Goal: Task Accomplishment & Management: Manage account settings

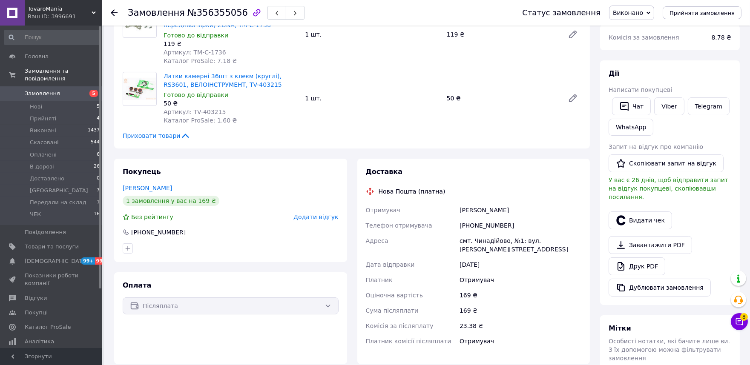
scroll to position [94, 0]
click at [48, 90] on span "Замовлення" at bounding box center [42, 94] width 35 height 8
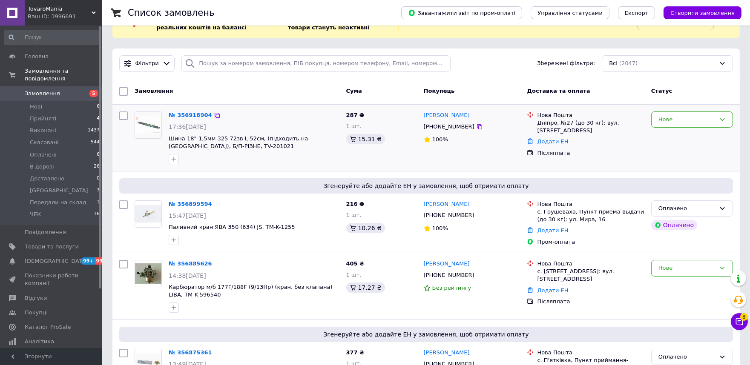
scroll to position [47, 0]
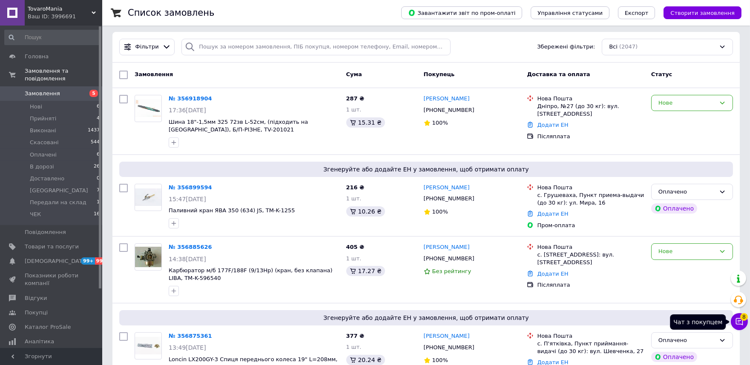
click at [738, 321] on icon at bounding box center [739, 322] width 9 height 9
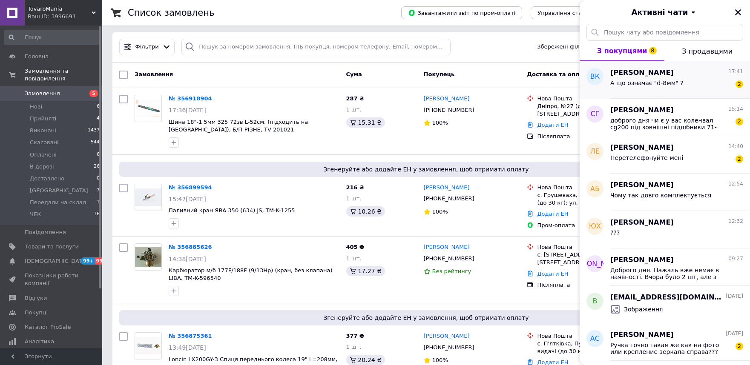
click at [662, 81] on span "А що означає "d-8мм" ?" at bounding box center [646, 83] width 73 height 7
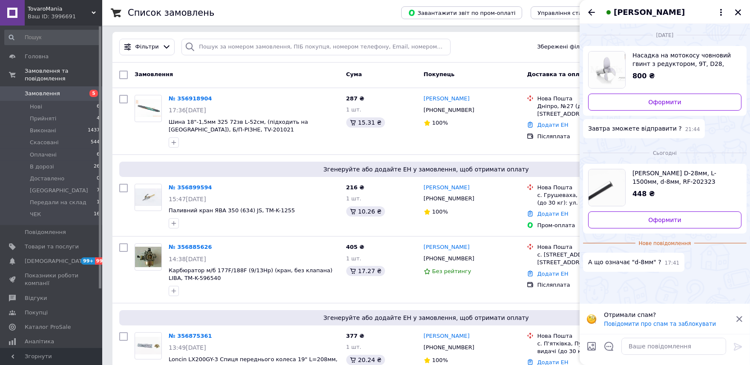
click at [602, 188] on img "Переглянути товар" at bounding box center [607, 188] width 37 height 37
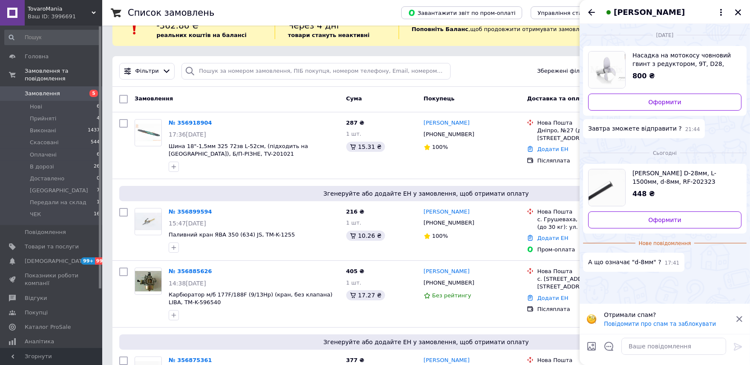
scroll to position [0, 0]
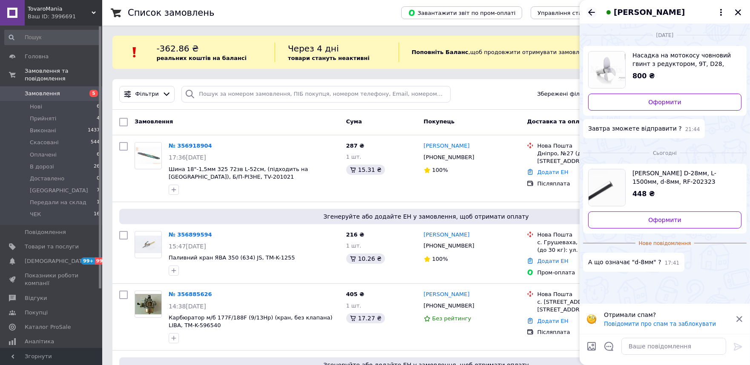
click at [594, 9] on icon "Назад" at bounding box center [591, 12] width 10 height 10
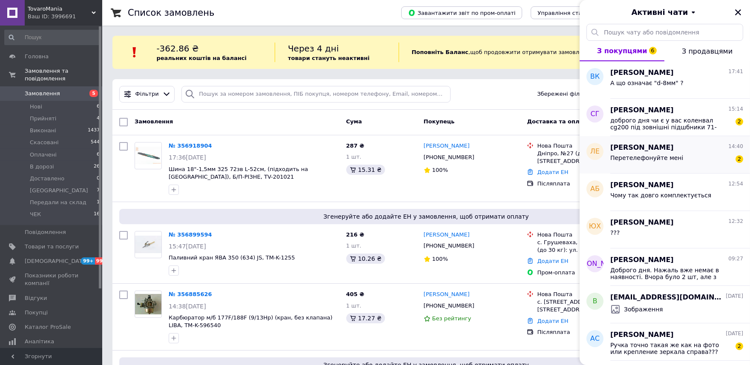
click at [641, 157] on span "Перетелефонуйте мені" at bounding box center [646, 158] width 73 height 7
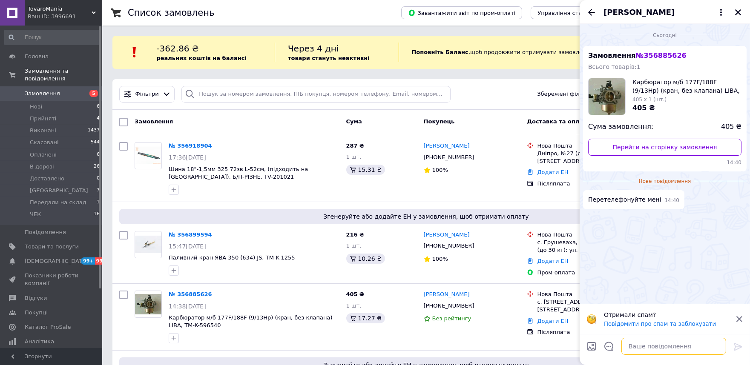
click at [641, 349] on textarea at bounding box center [673, 346] width 105 height 17
type textarea "завтра зранку"
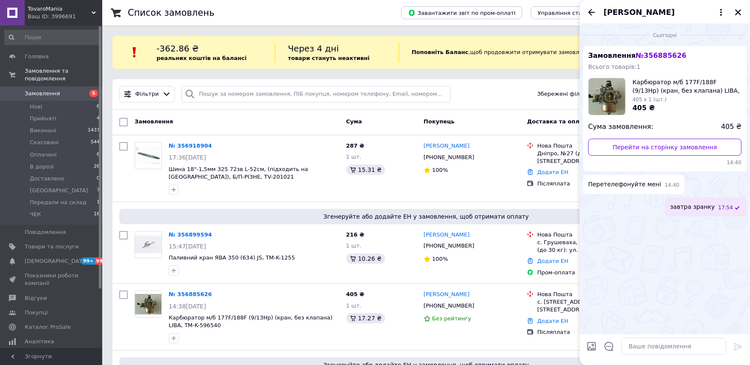
click at [591, 12] on icon "Назад" at bounding box center [591, 12] width 10 height 10
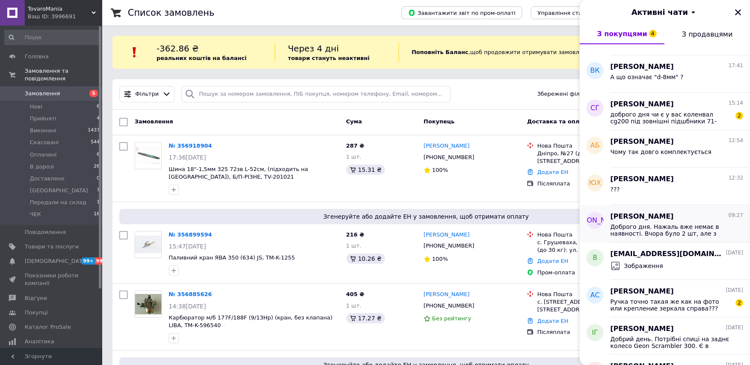
scroll to position [95, 0]
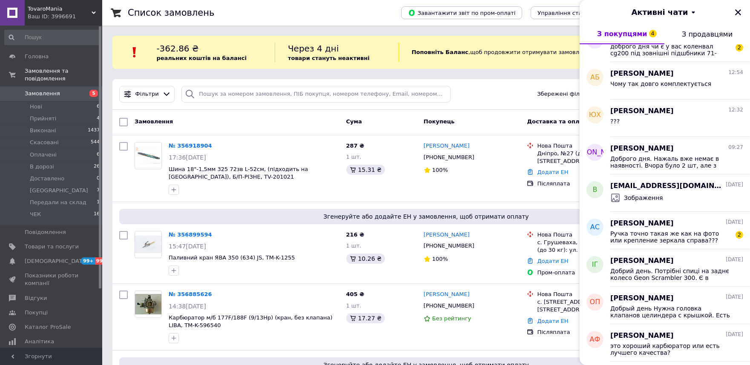
click at [35, 90] on span "Замовлення" at bounding box center [42, 94] width 35 height 8
click at [739, 11] on icon "Закрити" at bounding box center [738, 12] width 6 height 6
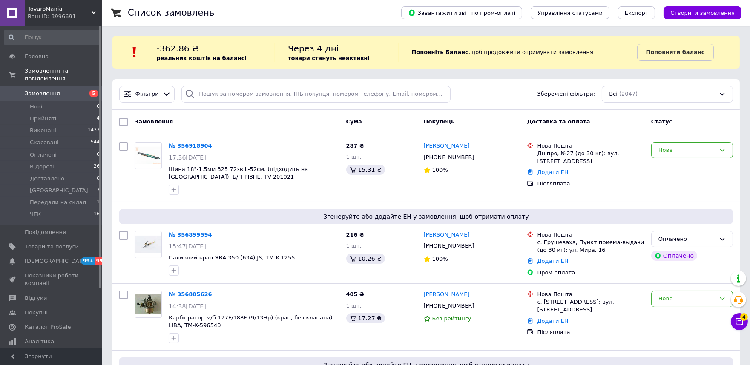
drag, startPoint x: 563, startPoint y: 146, endPoint x: 45, endPoint y: 88, distance: 521.1
click at [45, 90] on span "Замовлення" at bounding box center [42, 94] width 35 height 8
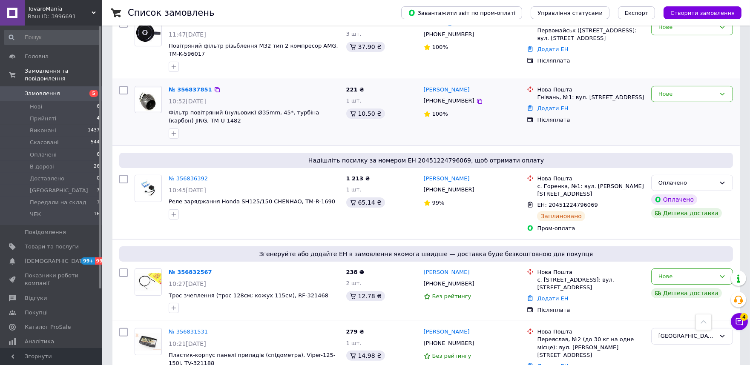
scroll to position [520, 0]
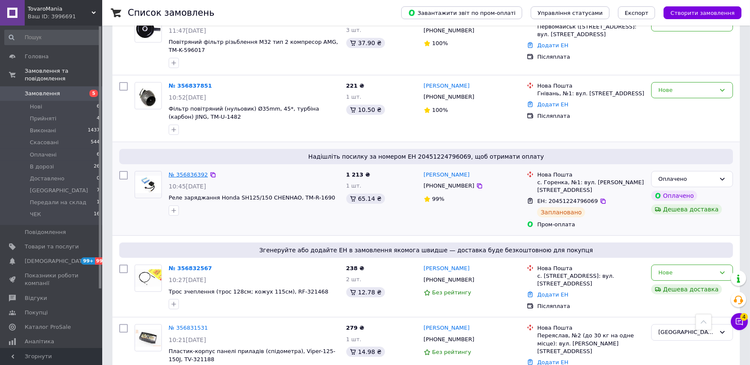
click at [191, 172] on link "№ 356836392" at bounding box center [188, 175] width 39 height 6
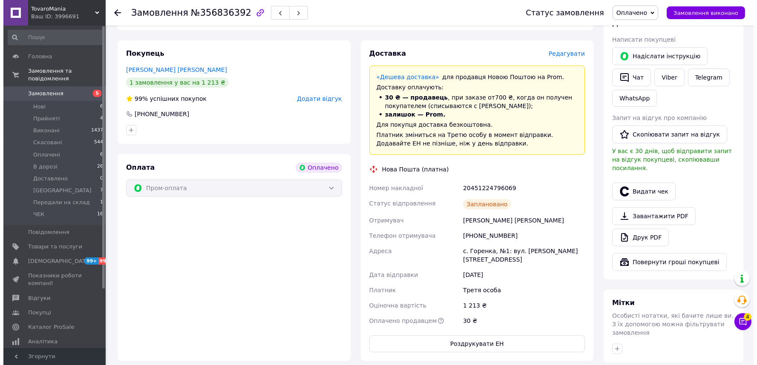
scroll to position [378, 0]
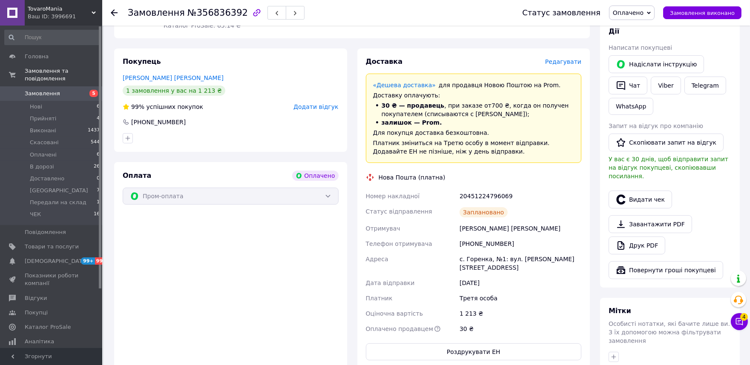
click at [572, 57] on div "Редагувати" at bounding box center [563, 61] width 36 height 9
click at [573, 58] on span "Редагувати" at bounding box center [563, 61] width 36 height 7
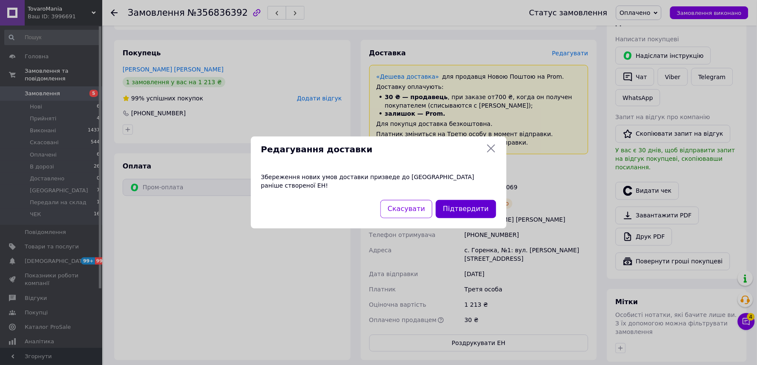
click at [466, 204] on button "Підтвердити" at bounding box center [466, 209] width 60 height 18
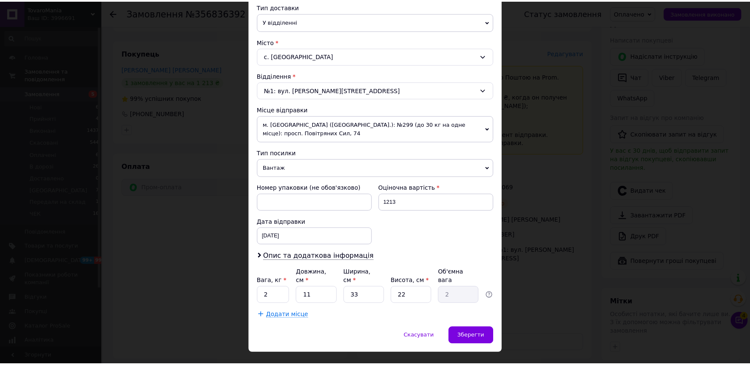
scroll to position [201, 0]
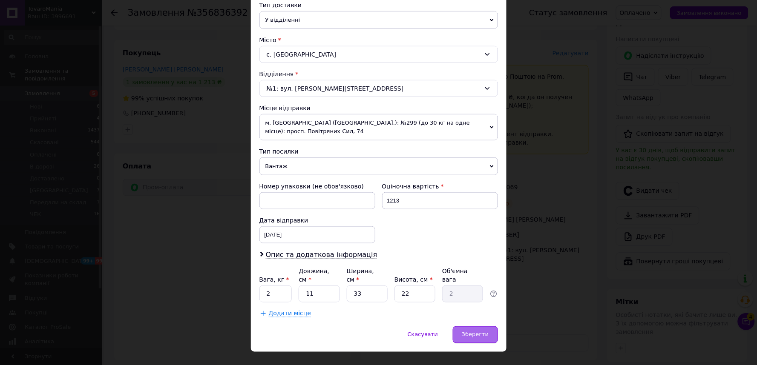
click at [471, 332] on span "Зберегти" at bounding box center [475, 335] width 27 height 6
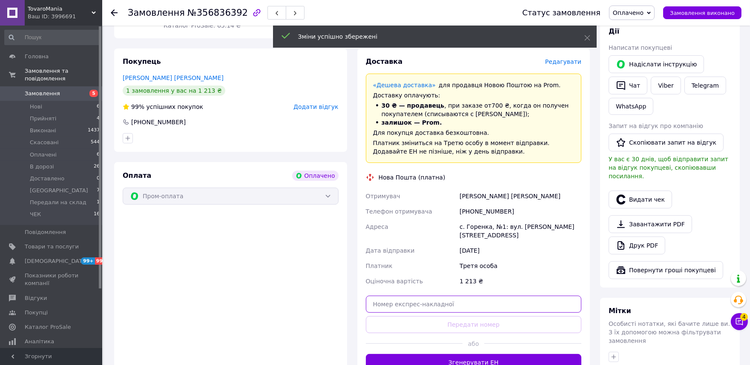
click at [443, 296] on input "text" at bounding box center [474, 304] width 216 height 17
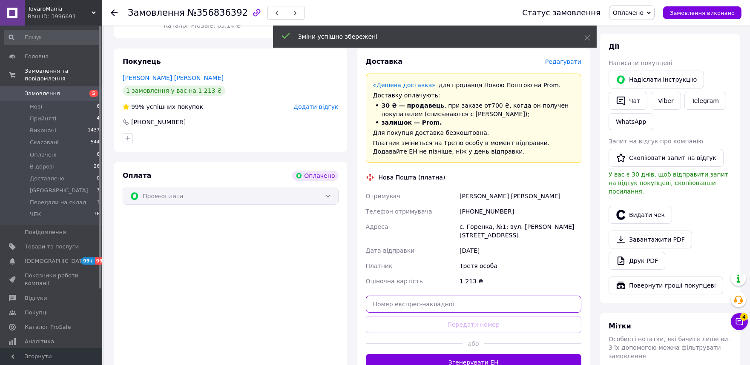
paste input "20400471903605"
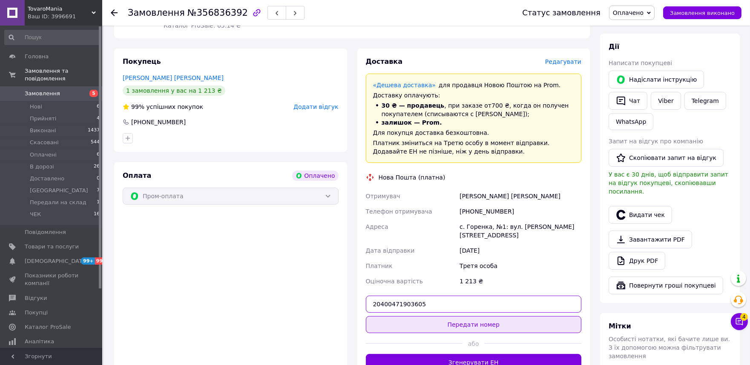
type input "20400471903605"
click at [448, 316] on button "Передати номер" at bounding box center [474, 324] width 216 height 17
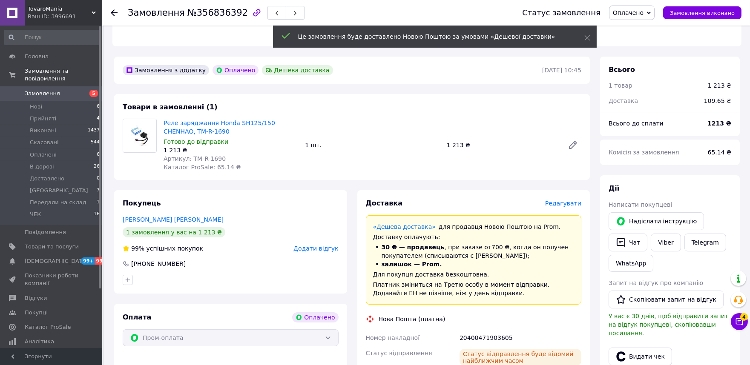
scroll to position [331, 0]
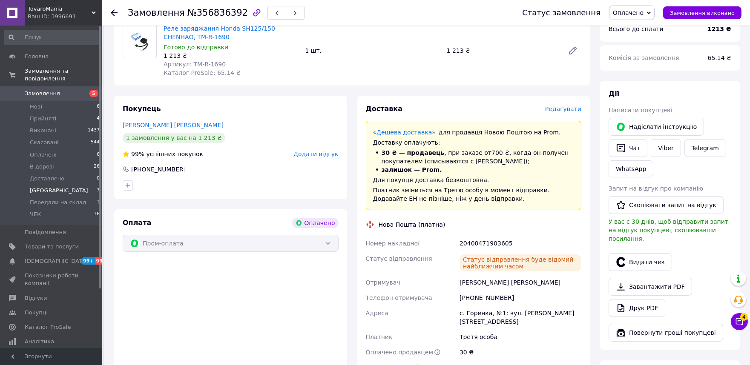
click at [40, 187] on span "[GEOGRAPHIC_DATA]" at bounding box center [59, 191] width 58 height 8
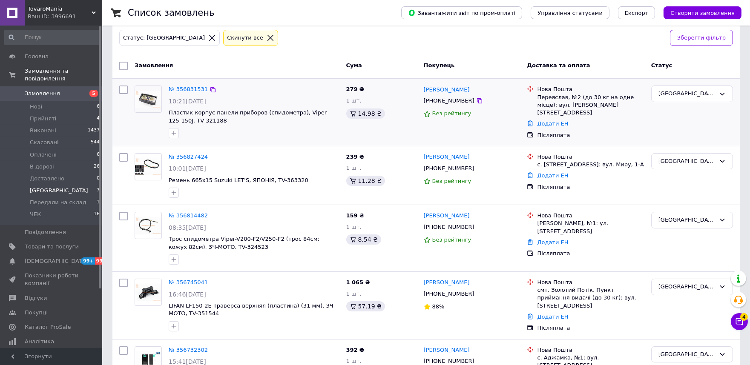
scroll to position [70, 0]
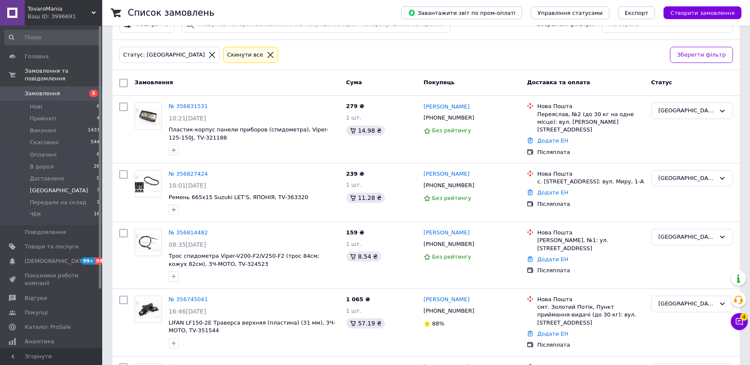
drag, startPoint x: 241, startPoint y: 131, endPoint x: 742, endPoint y: 321, distance: 535.9
click at [742, 321] on span "4" at bounding box center [744, 317] width 8 height 8
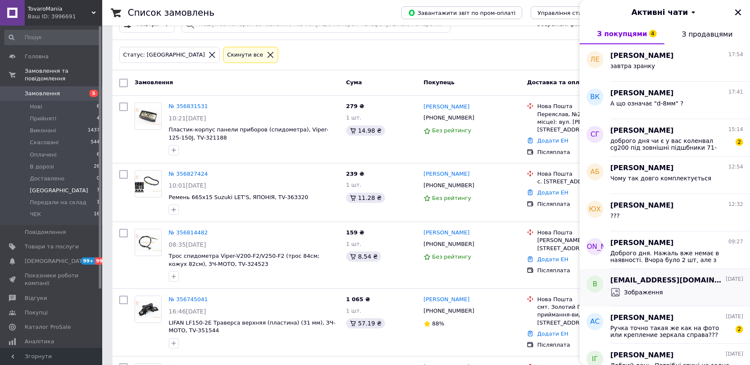
click at [667, 286] on div "Зображення" at bounding box center [676, 293] width 133 height 14
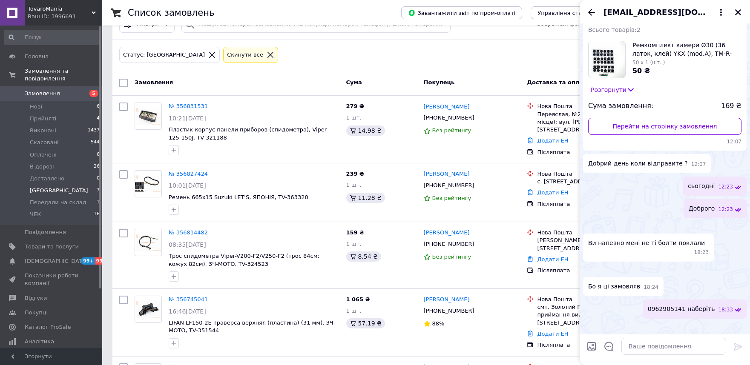
scroll to position [43, 0]
click at [660, 120] on link "Перейти на сторінку замовлення" at bounding box center [664, 126] width 153 height 17
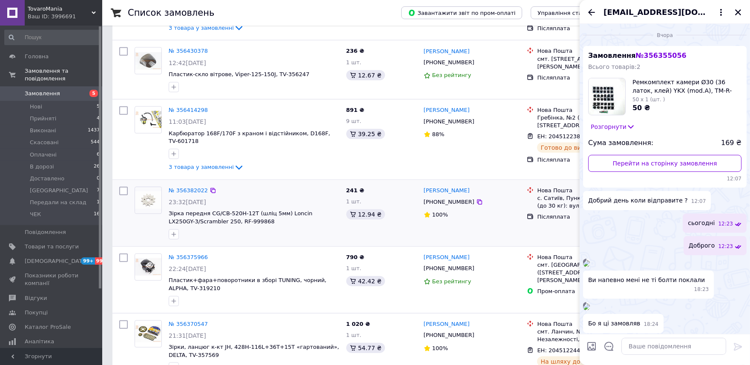
scroll to position [2177, 0]
